Goal: Find specific page/section: Find specific page/section

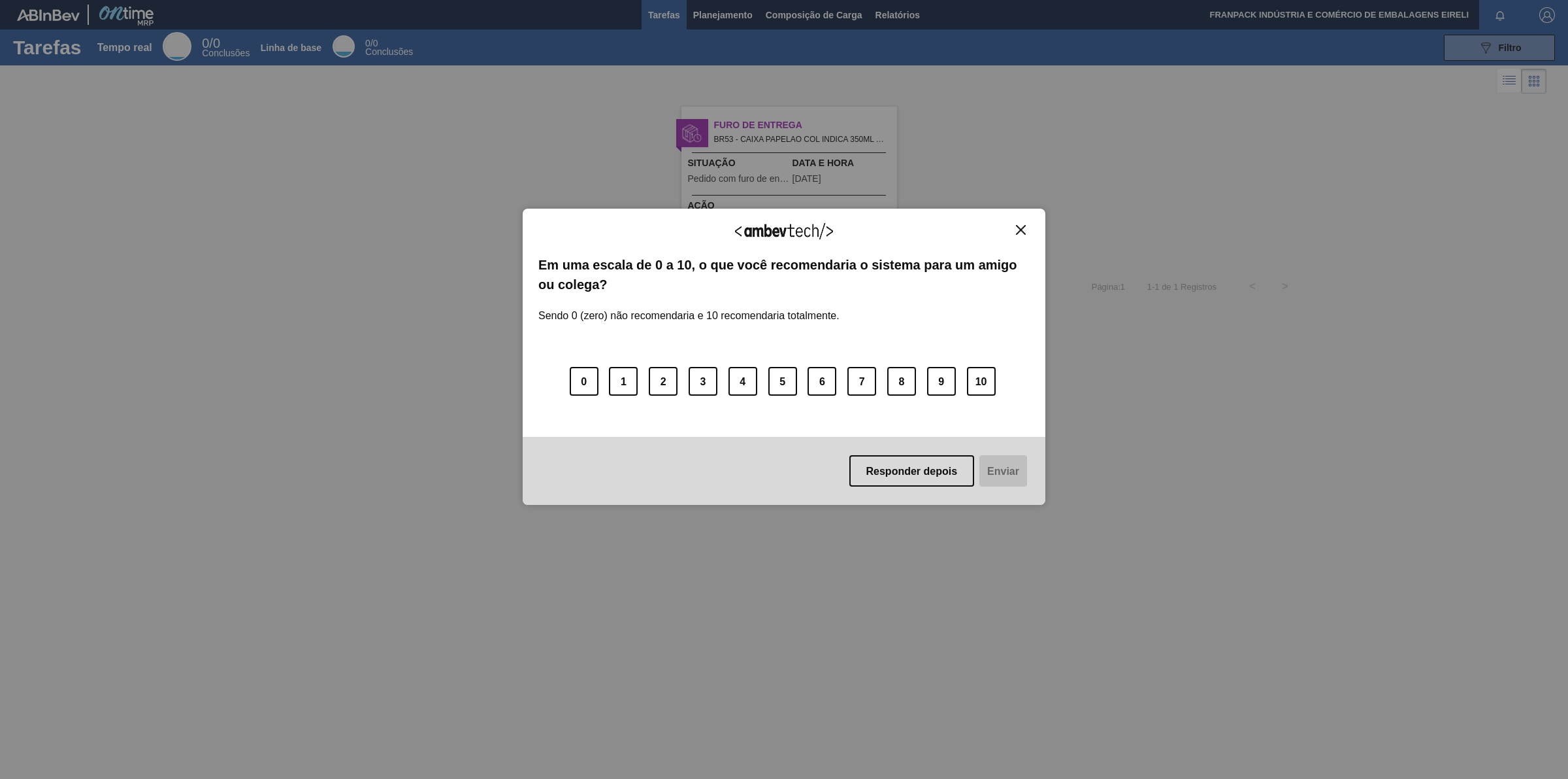
drag, startPoint x: 919, startPoint y: 467, endPoint x: 899, endPoint y: 437, distance: 36.1
click at [914, 459] on button "Responder depois" at bounding box center [912, 470] width 126 height 31
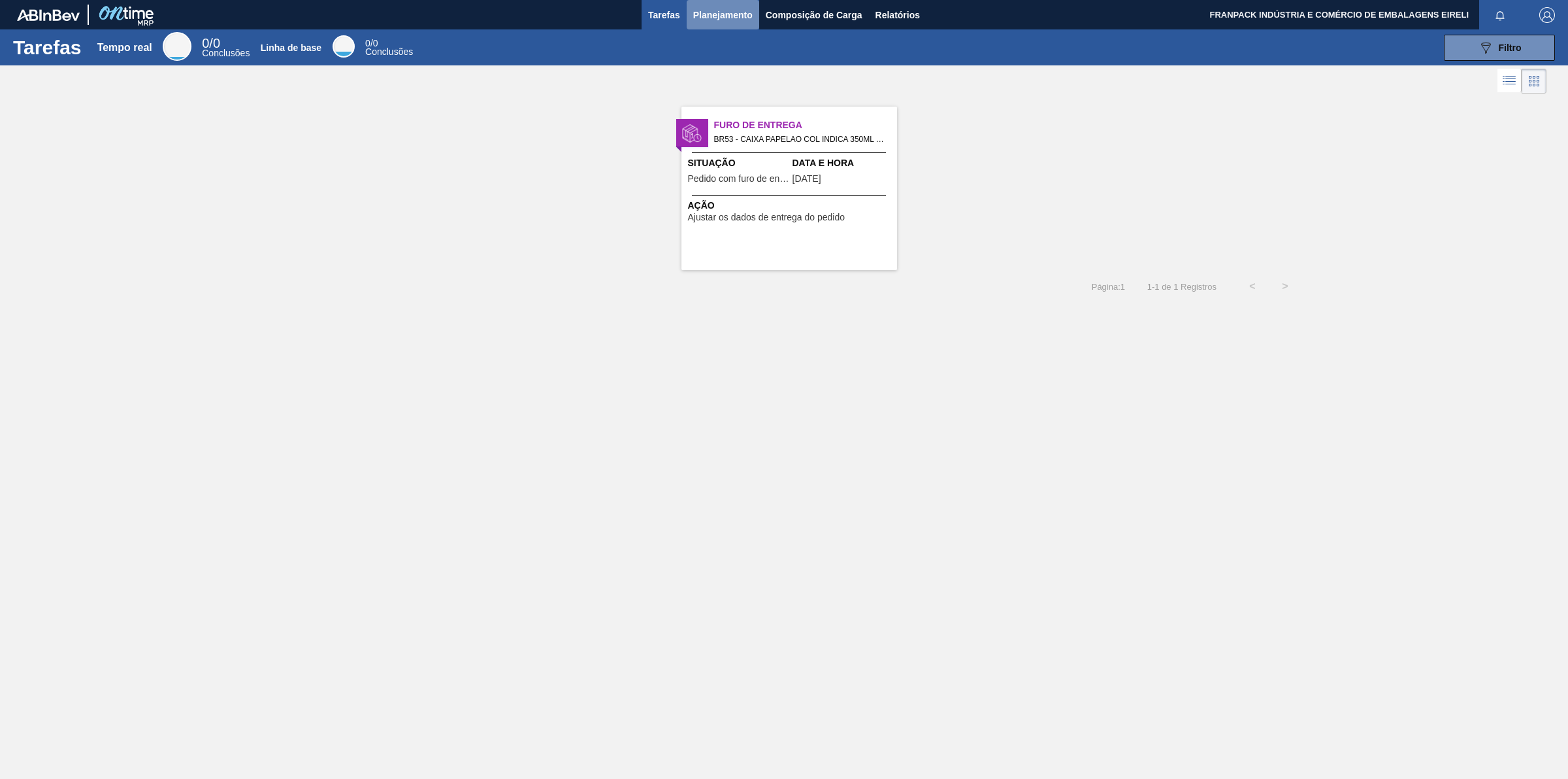
click at [743, 14] on font "Planejamento" at bounding box center [723, 15] width 59 height 10
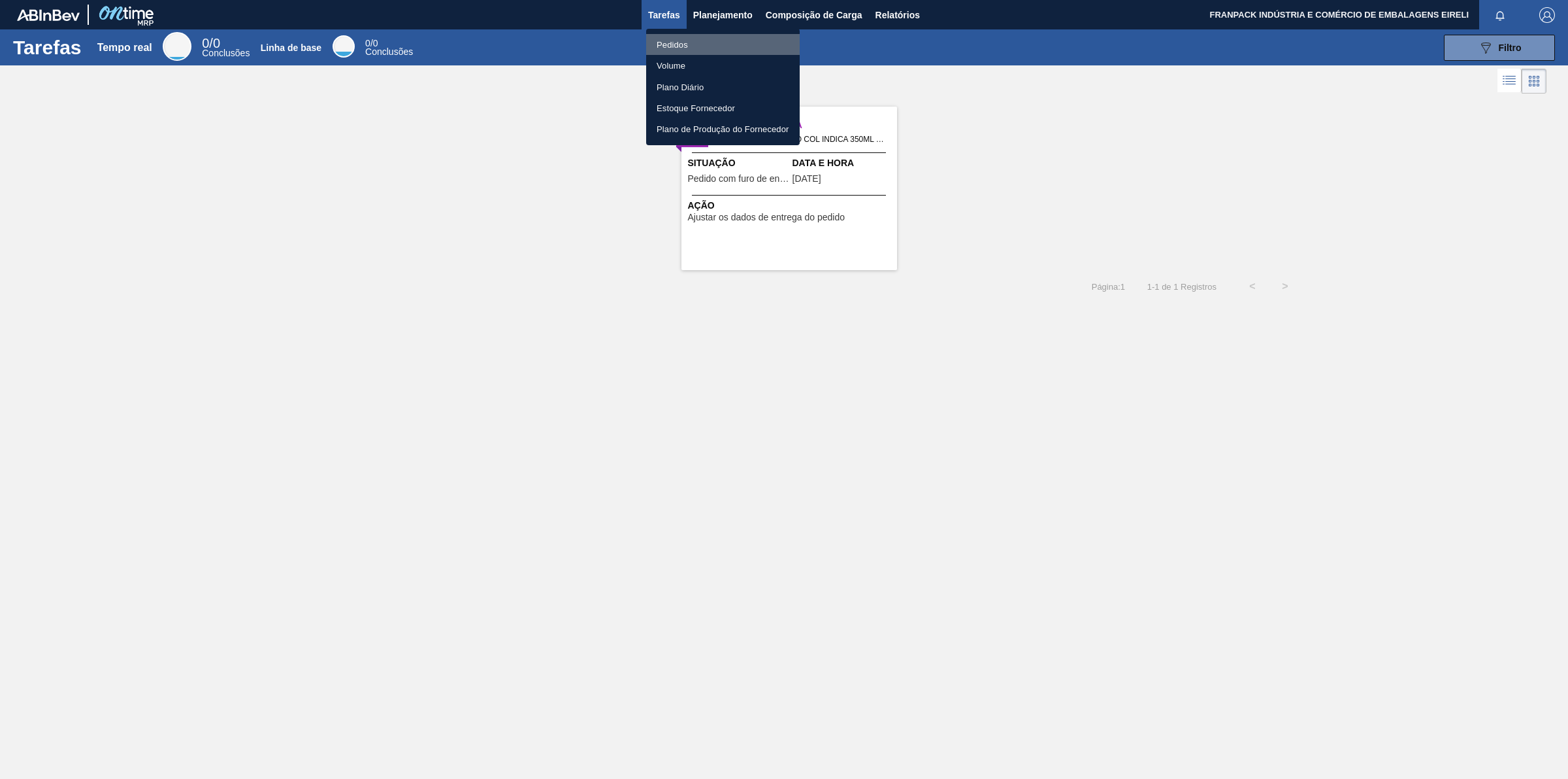
click at [690, 38] on li "Pedidos" at bounding box center [723, 45] width 154 height 21
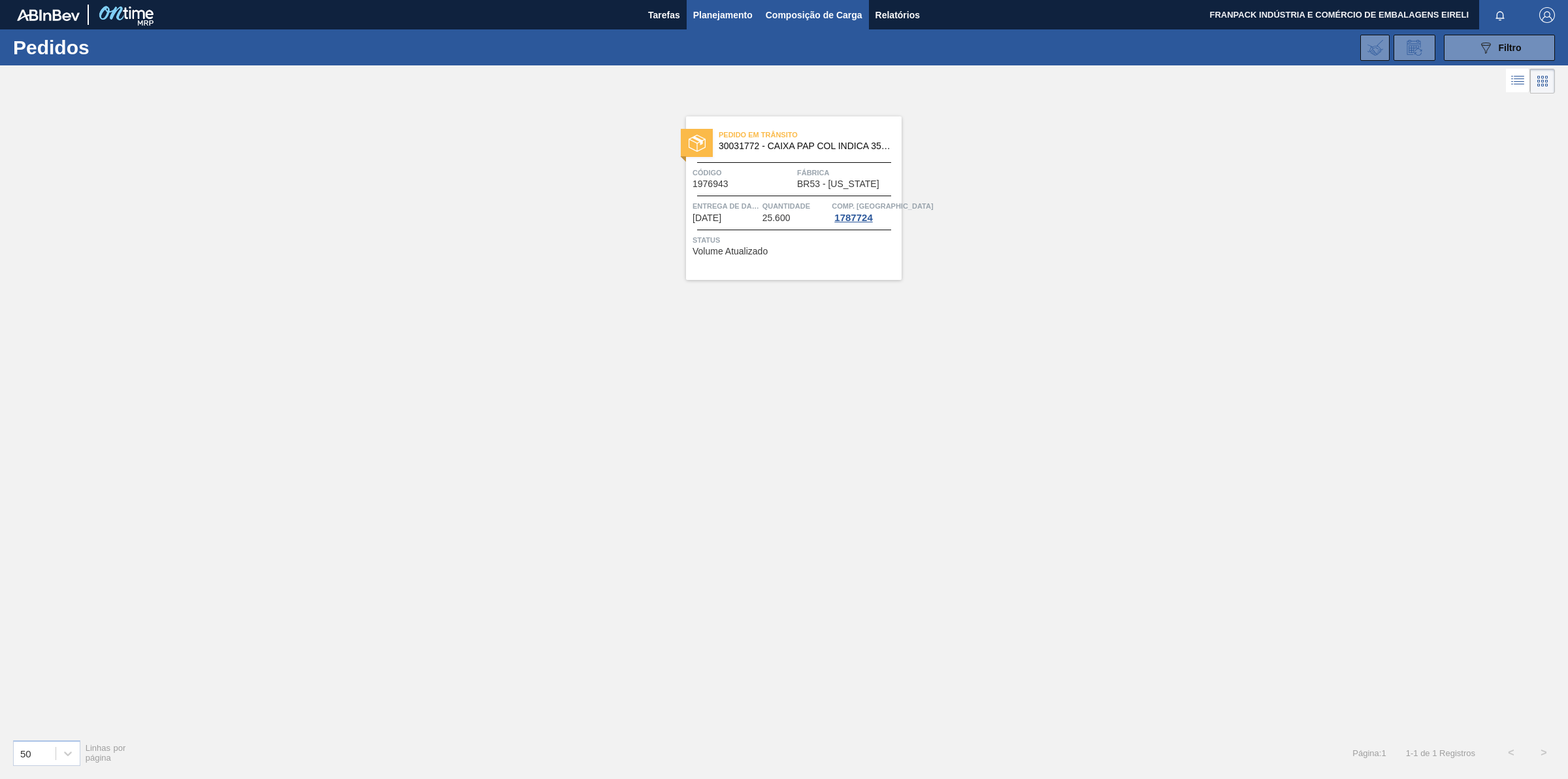
click at [772, 10] on font "Composição de Carga" at bounding box center [814, 15] width 97 height 10
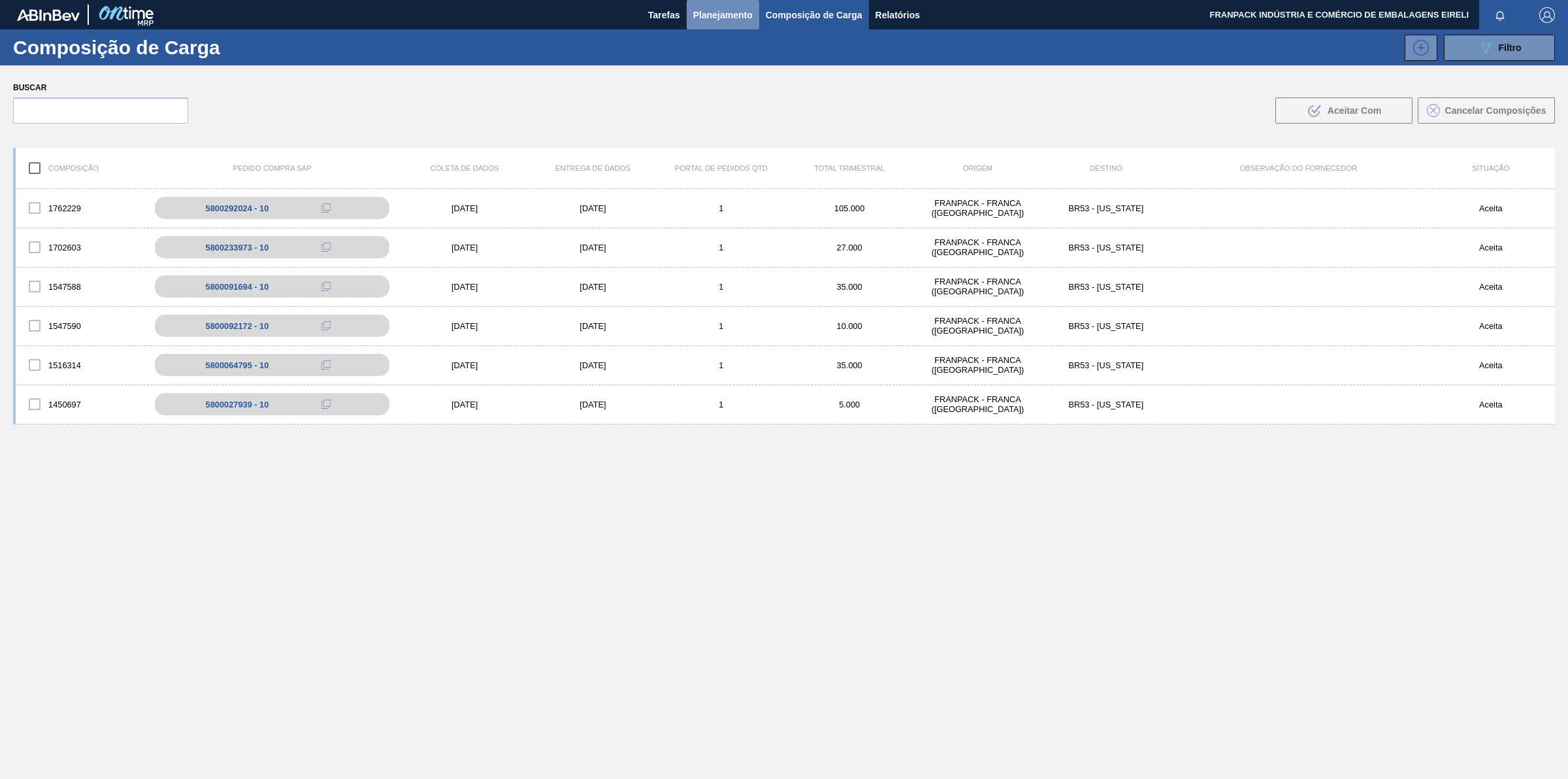
click at [693, 11] on font "Planejamento" at bounding box center [723, 15] width 59 height 10
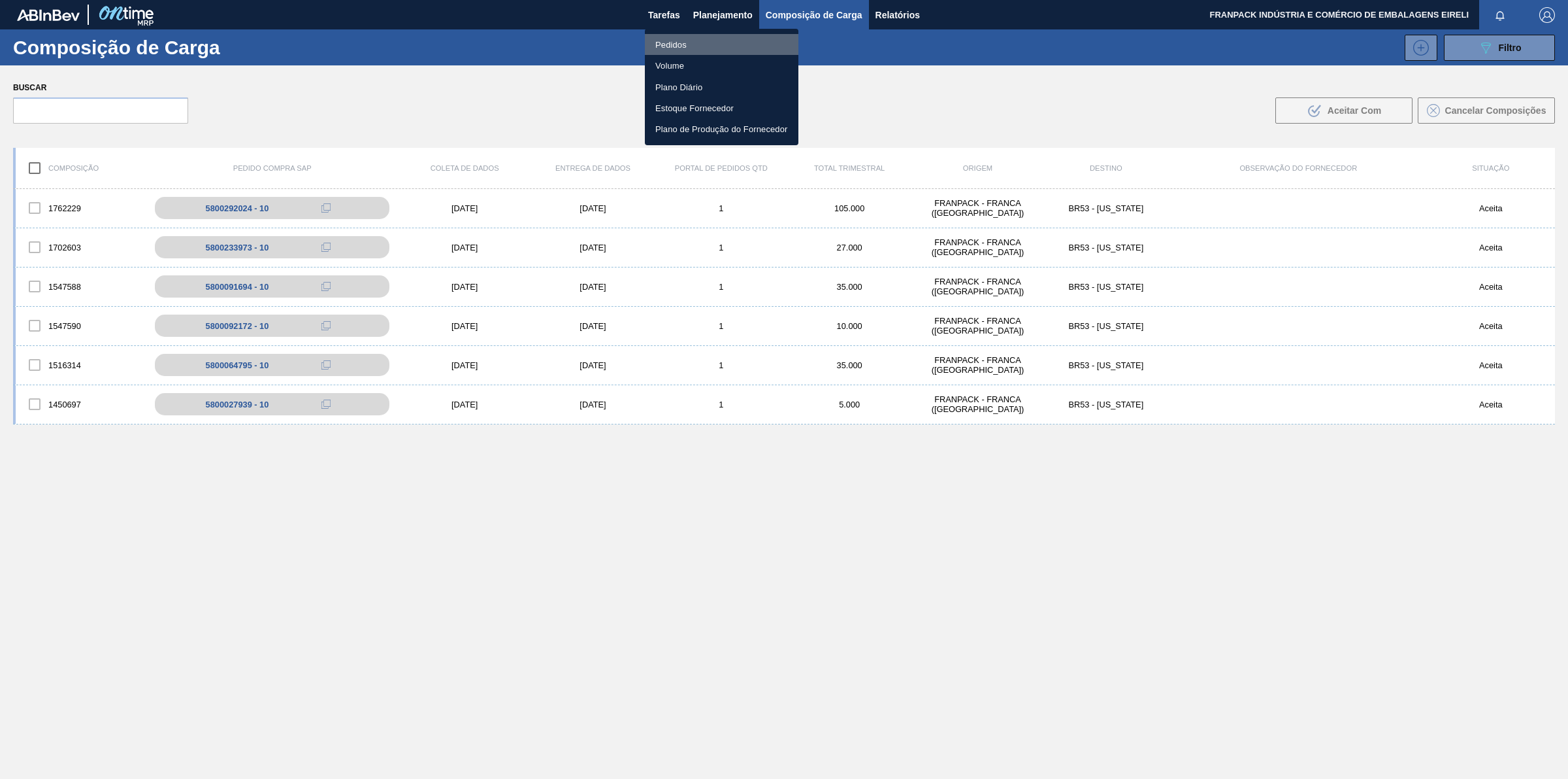
click at [665, 38] on font "Pedidos" at bounding box center [671, 45] width 31 height 13
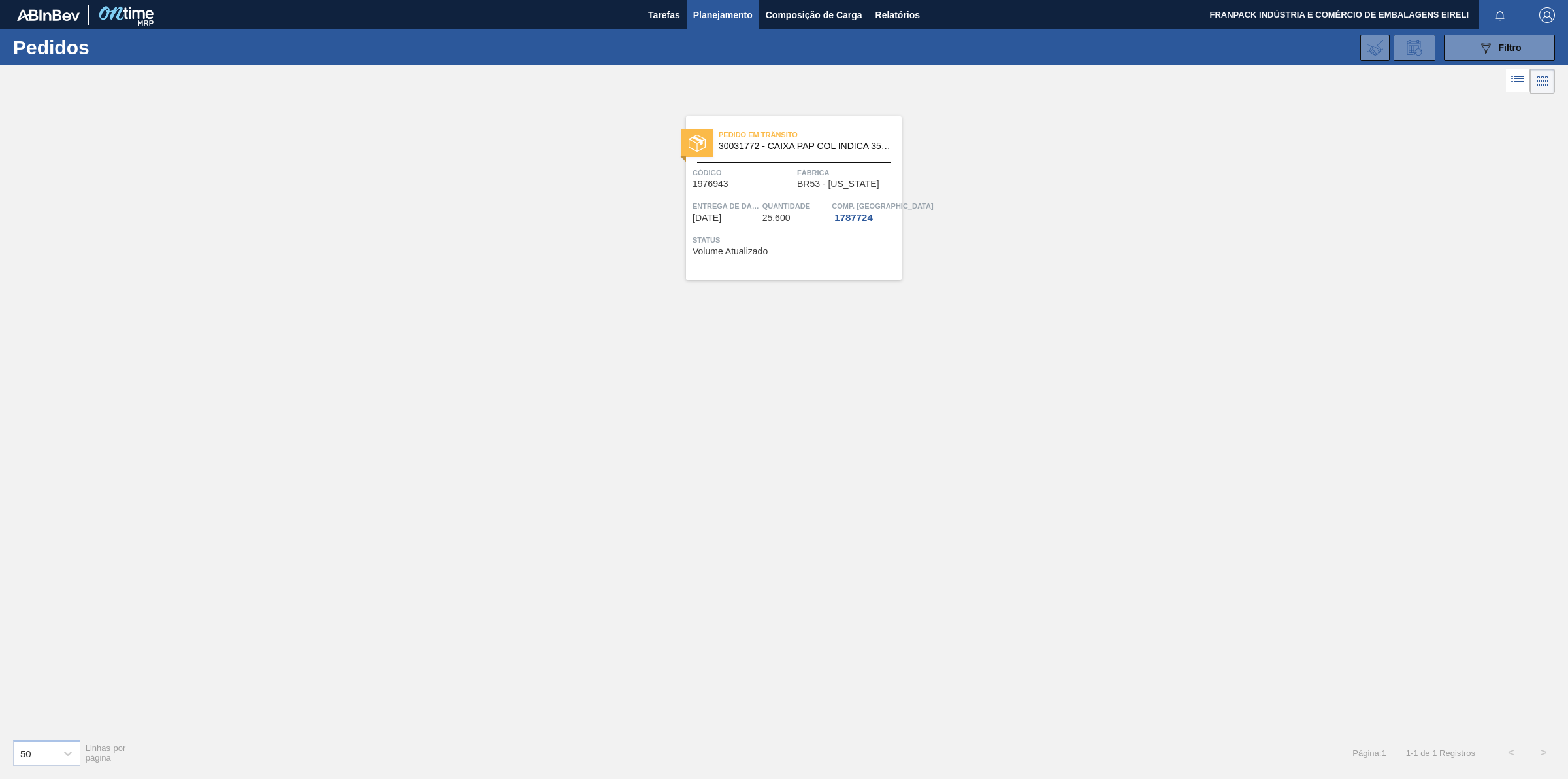
click at [1095, 518] on div "Pedido [PERSON_NAME] 30031772 - CAIXA PAP COL INDICA 350ML C8 NIV24 Código 1976…" at bounding box center [784, 413] width 1568 height 631
